Goal: Communication & Community: Connect with others

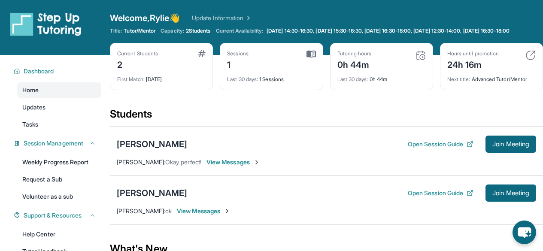
scroll to position [73, 0]
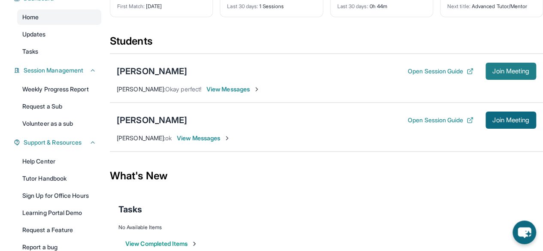
click at [518, 77] on button "Join Meeting" at bounding box center [510, 71] width 51 height 17
click at [504, 118] on span "Join Meeting" at bounding box center [510, 120] width 37 height 5
click at [497, 122] on span "Join Meeting" at bounding box center [510, 120] width 37 height 5
click at [512, 71] on span "Join Meeting" at bounding box center [510, 71] width 37 height 5
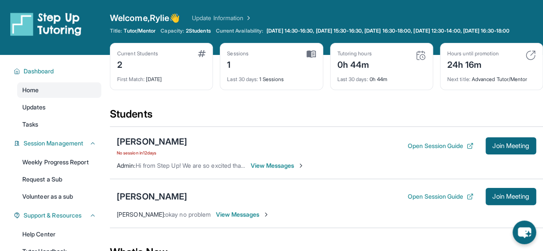
click at [260, 161] on span "View Messages" at bounding box center [278, 165] width 54 height 9
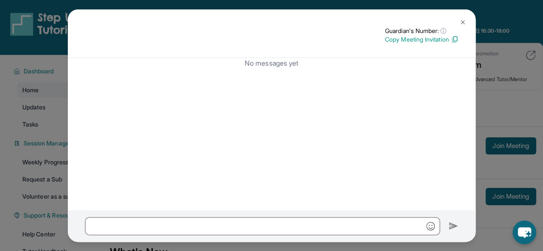
click at [456, 24] on button at bounding box center [462, 22] width 17 height 17
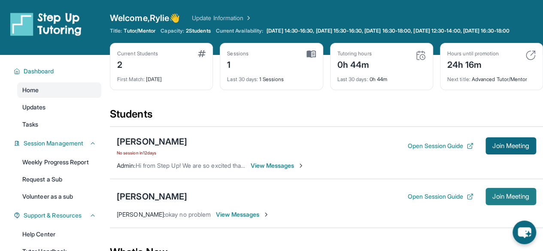
click at [501, 190] on button "Join Meeting" at bounding box center [510, 196] width 51 height 17
